Goal: Check status: Check status

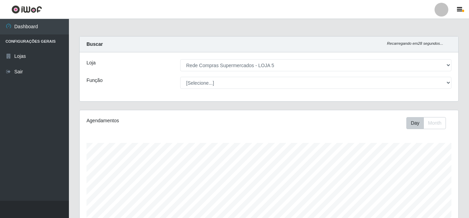
select select "397"
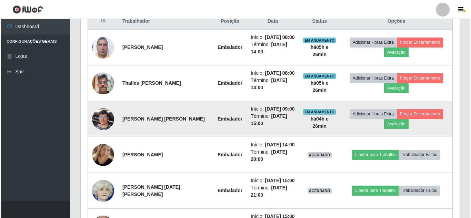
scroll to position [264, 0]
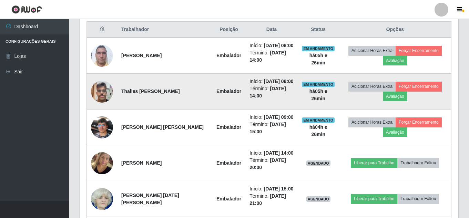
click at [103, 92] on img at bounding box center [102, 91] width 22 height 29
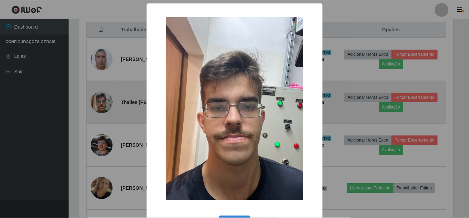
scroll to position [143, 375]
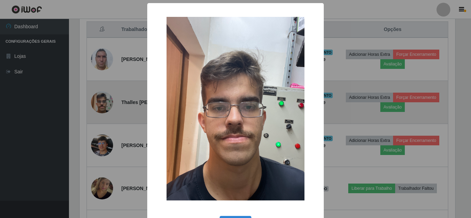
click at [103, 92] on div "× OK Cancel" at bounding box center [235, 109] width 471 height 218
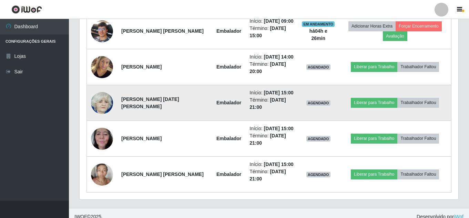
scroll to position [368, 0]
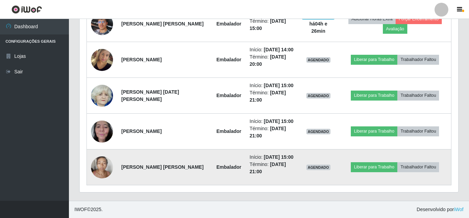
click at [103, 172] on img at bounding box center [102, 167] width 22 height 29
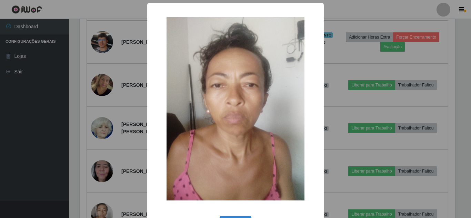
click at [105, 171] on div "× OK Cancel" at bounding box center [235, 109] width 471 height 218
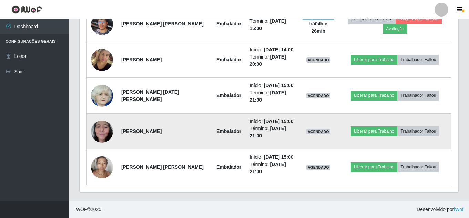
scroll to position [143, 379]
click at [106, 136] on img at bounding box center [102, 131] width 22 height 29
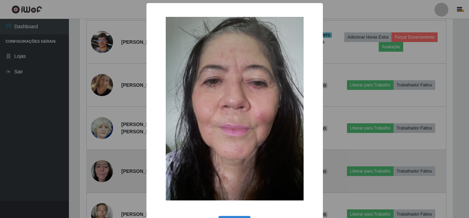
scroll to position [143, 375]
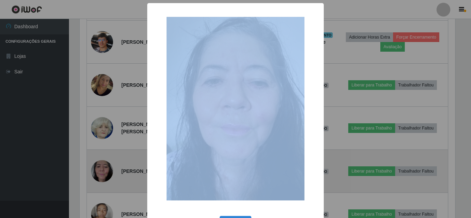
click at [106, 136] on div "× OK Cancel" at bounding box center [235, 109] width 471 height 218
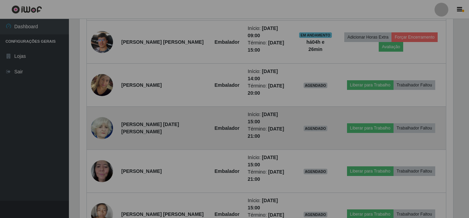
scroll to position [143, 379]
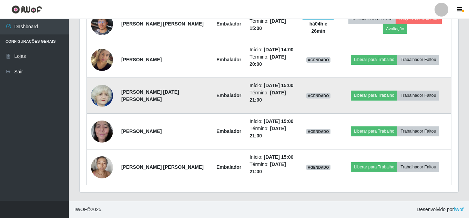
click at [100, 99] on img at bounding box center [102, 95] width 22 height 25
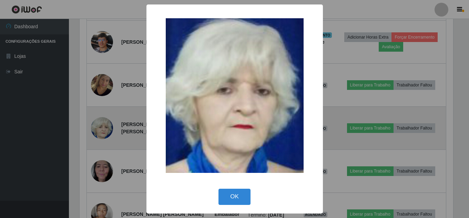
scroll to position [143, 375]
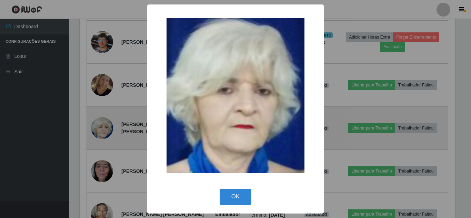
click at [100, 99] on div "× OK Cancel" at bounding box center [235, 109] width 471 height 218
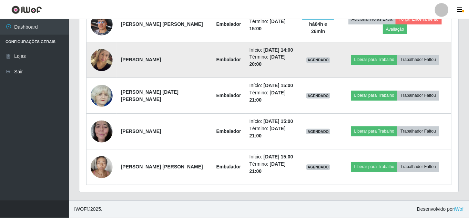
scroll to position [143, 379]
click at [102, 63] on img at bounding box center [102, 60] width 22 height 50
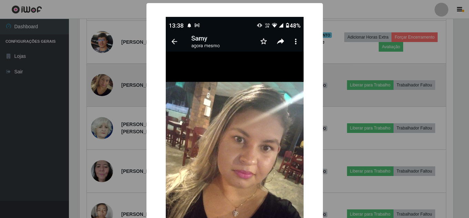
scroll to position [143, 375]
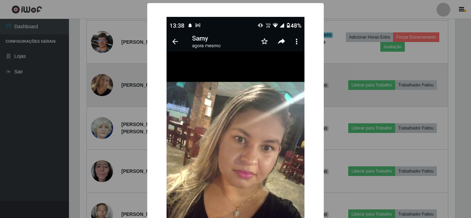
click at [102, 63] on div "× OK Cancel" at bounding box center [235, 109] width 471 height 218
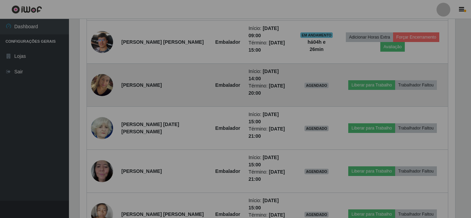
scroll to position [143, 379]
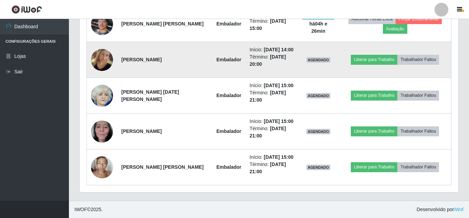
click at [110, 62] on img at bounding box center [102, 60] width 22 height 50
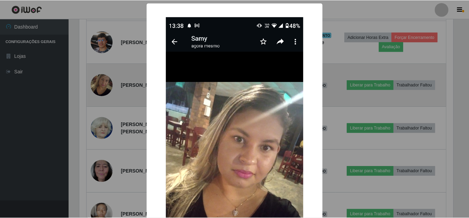
scroll to position [143, 375]
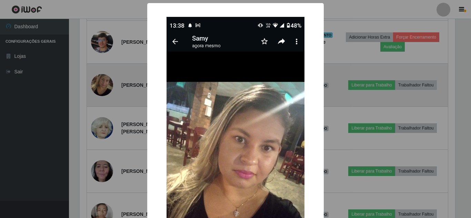
click at [110, 62] on div "× OK Cancel" at bounding box center [235, 109] width 471 height 218
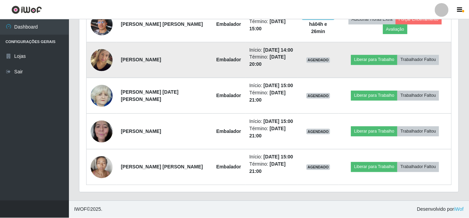
scroll to position [0, 0]
